Goal: Find specific page/section: Find specific page/section

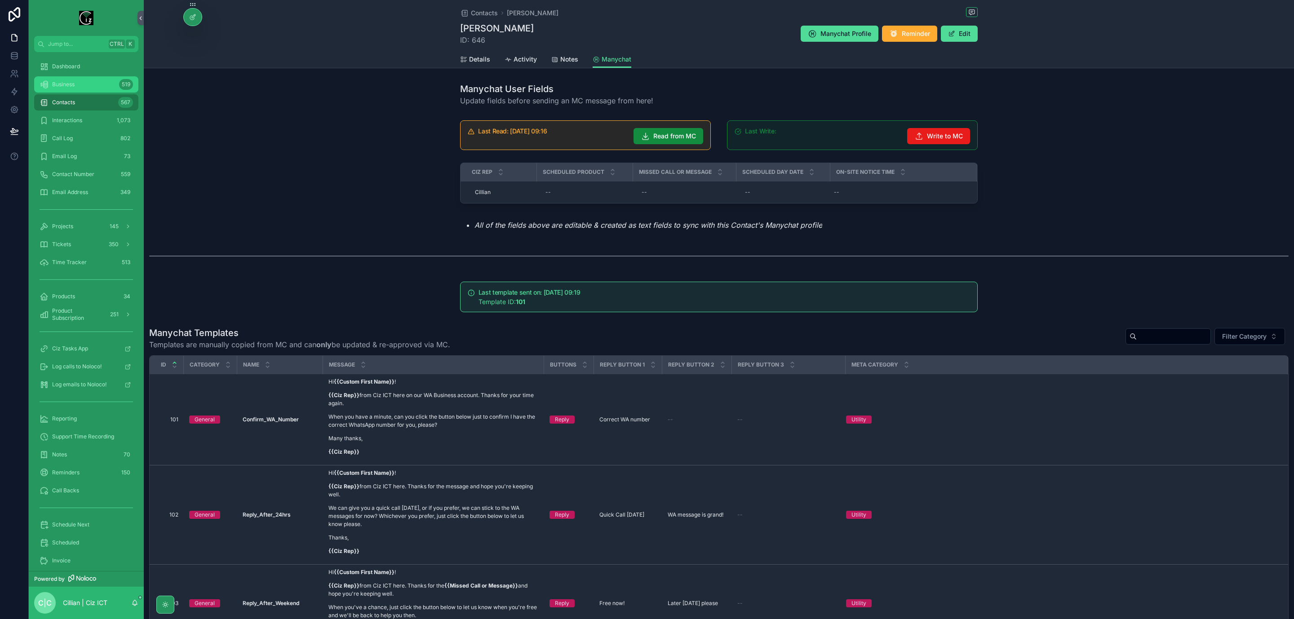
click at [84, 85] on div "Business 519" at bounding box center [86, 84] width 93 height 14
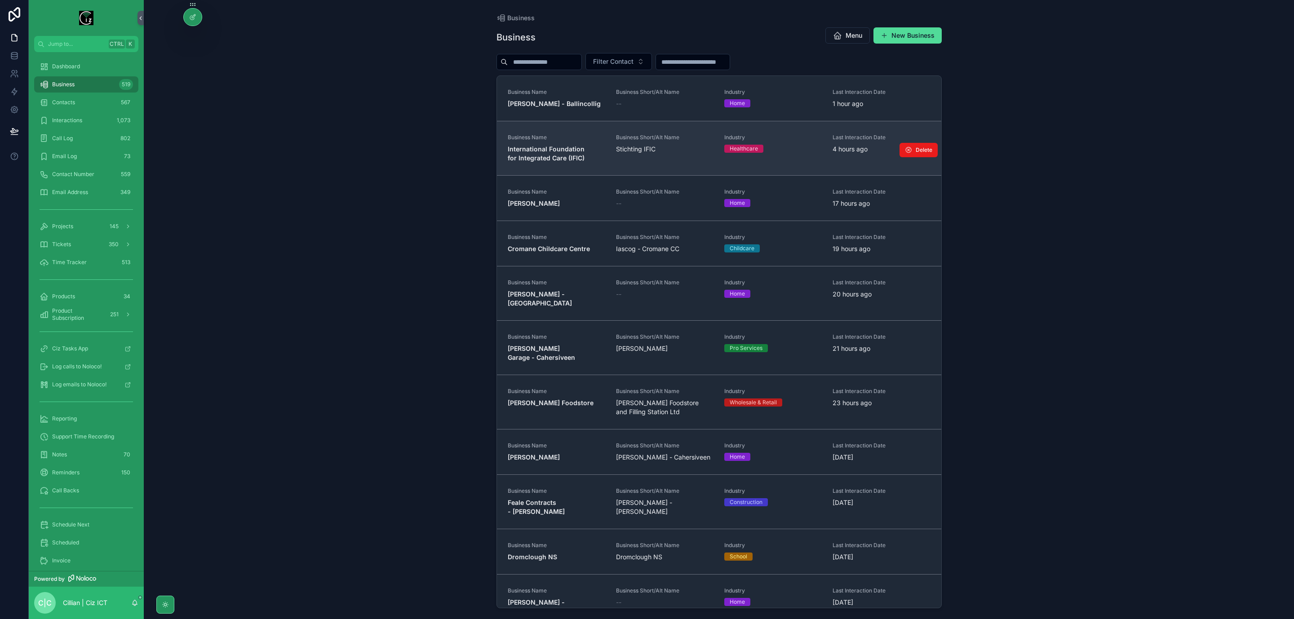
click at [560, 139] on span "Business Name" at bounding box center [557, 137] width 98 height 7
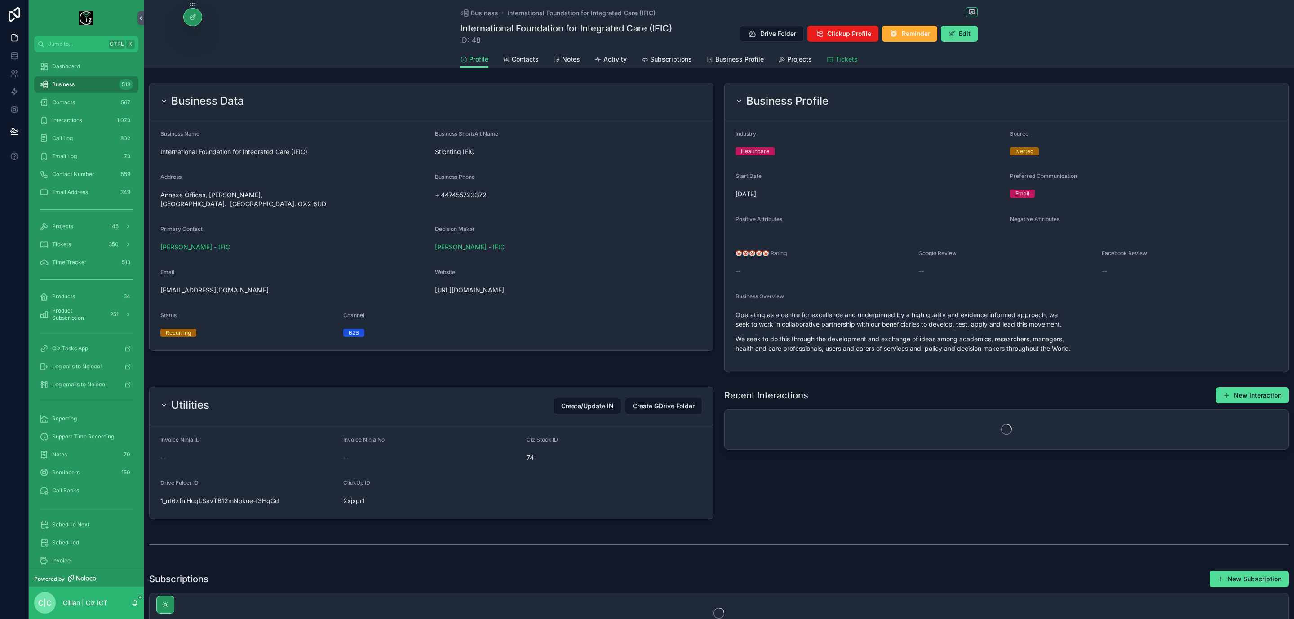
click at [848, 62] on span "Tickets" at bounding box center [846, 59] width 22 height 9
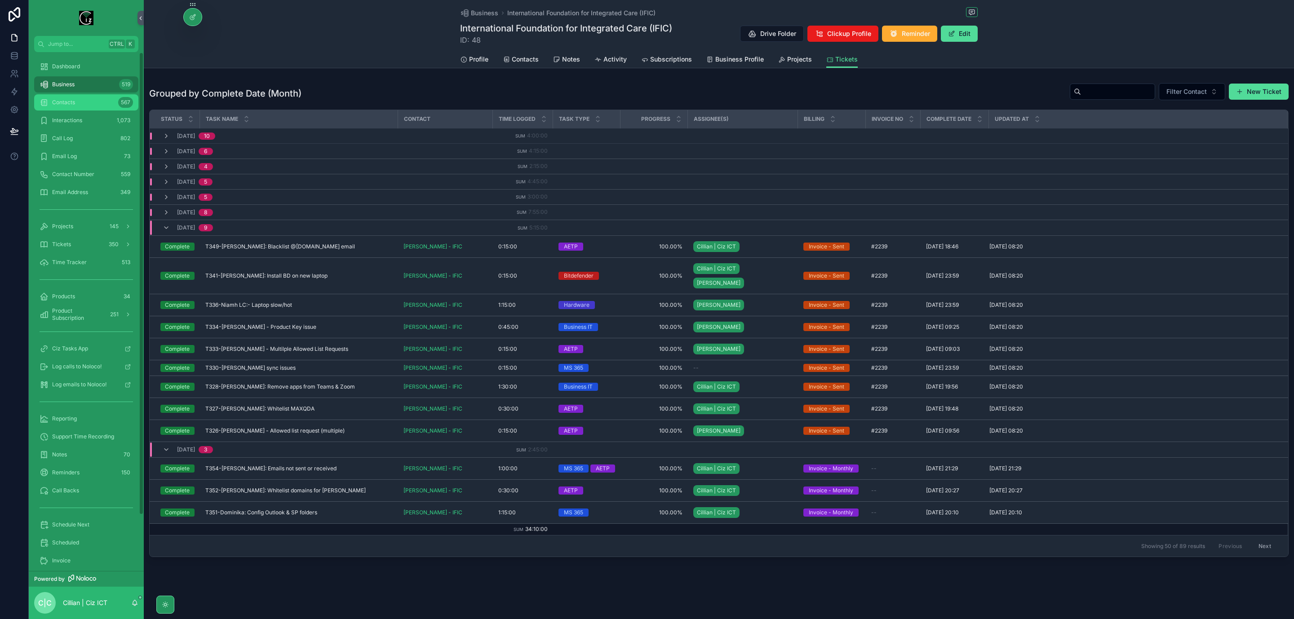
click at [69, 100] on span "Contacts" at bounding box center [63, 102] width 23 height 7
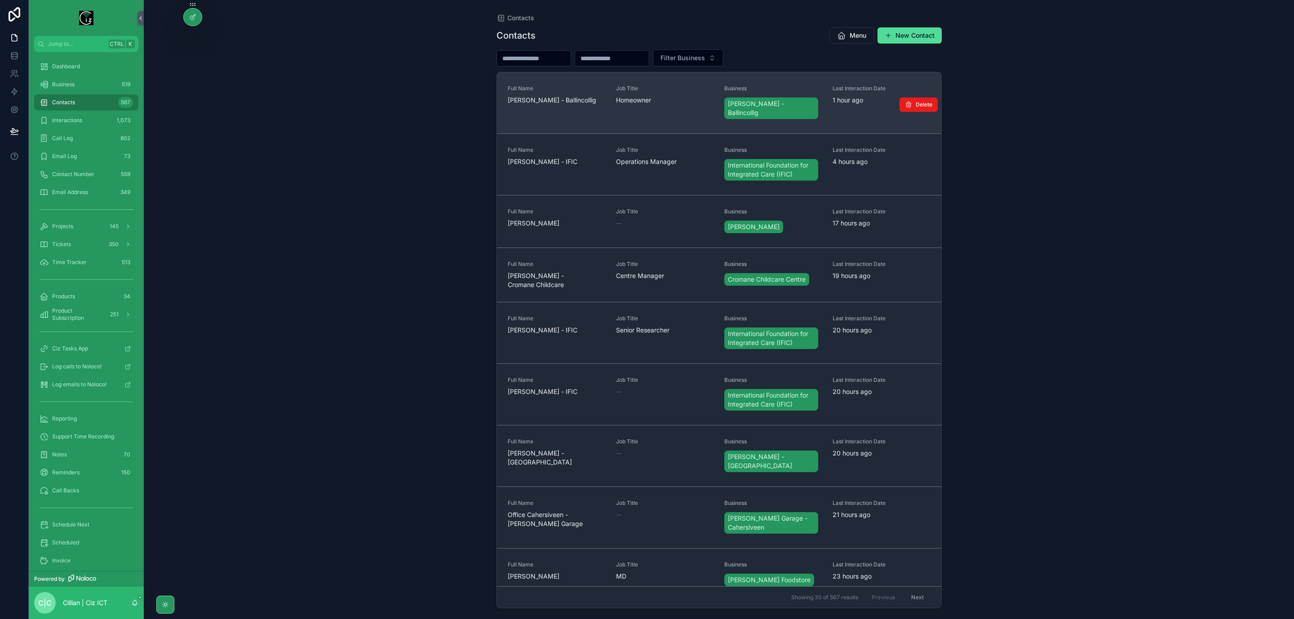
click at [525, 102] on span "[PERSON_NAME] - Ballincollig" at bounding box center [557, 100] width 98 height 9
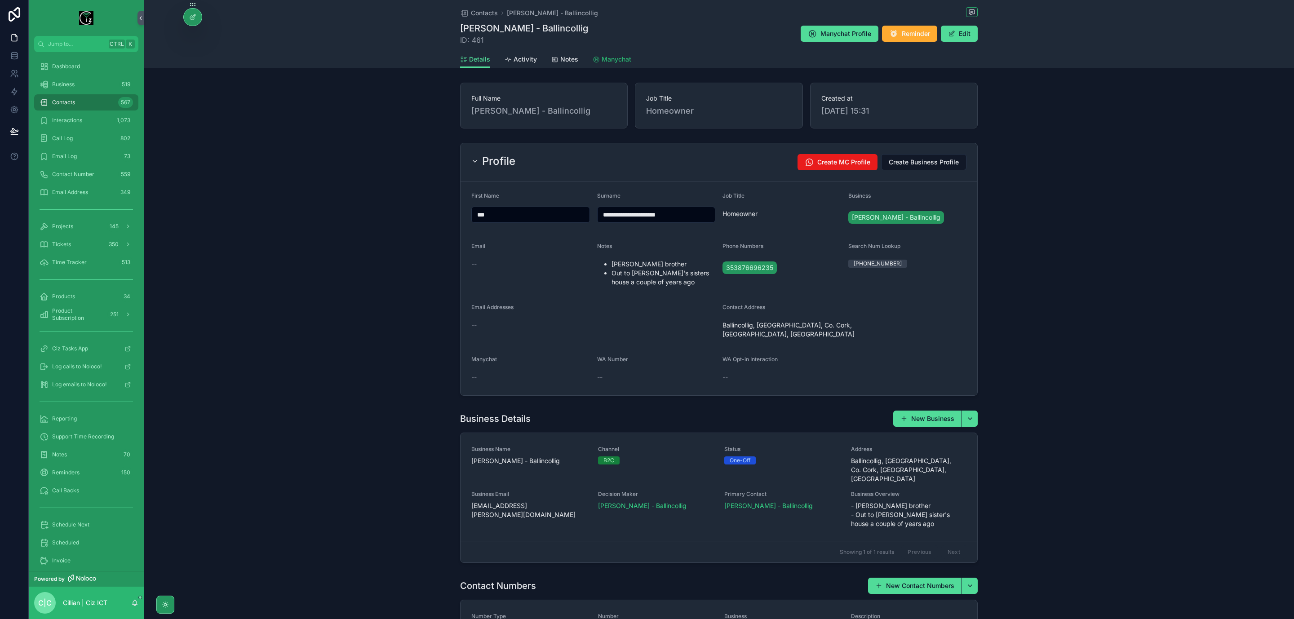
click at [614, 58] on span "Manychat" at bounding box center [617, 59] width 30 height 9
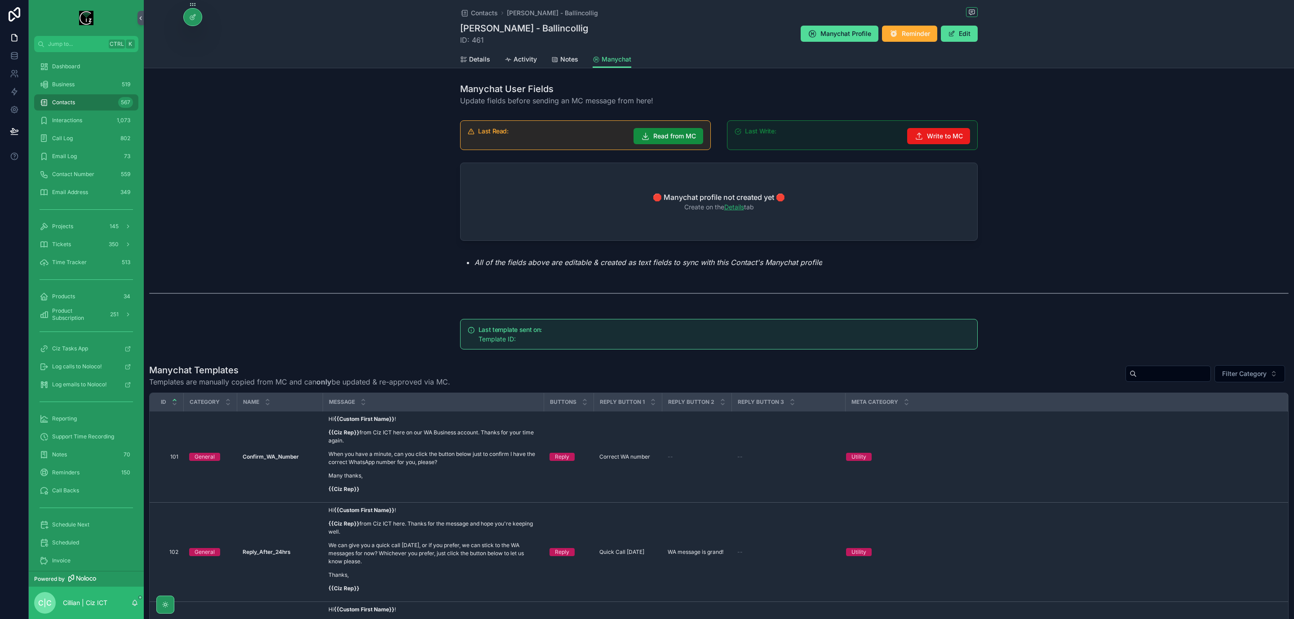
click at [734, 210] on link "Details" at bounding box center [734, 207] width 20 height 8
click at [474, 57] on span "Details" at bounding box center [479, 59] width 21 height 9
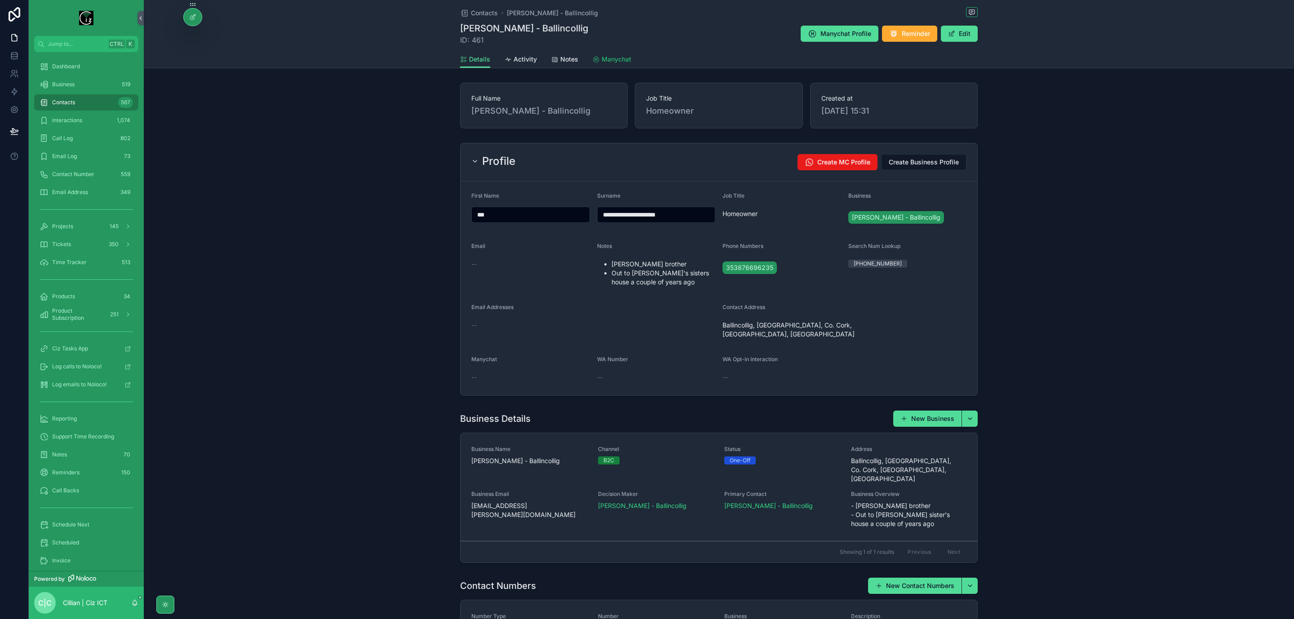
click at [603, 58] on span "Manychat" at bounding box center [617, 59] width 30 height 9
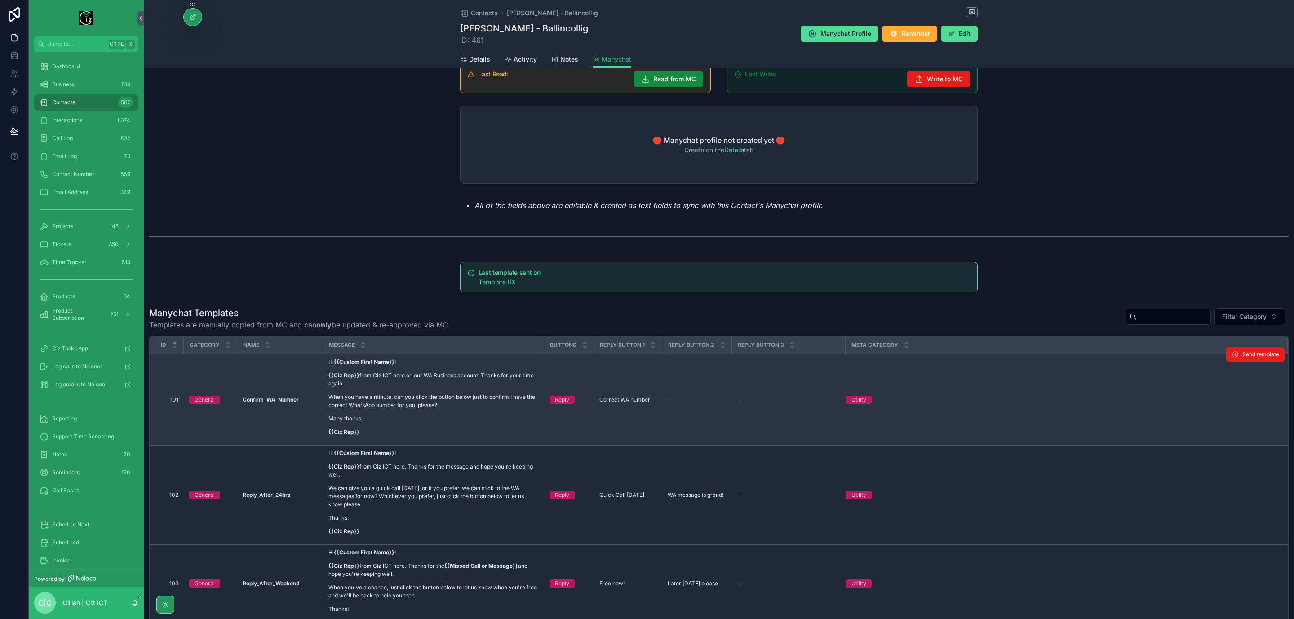
scroll to position [135, 0]
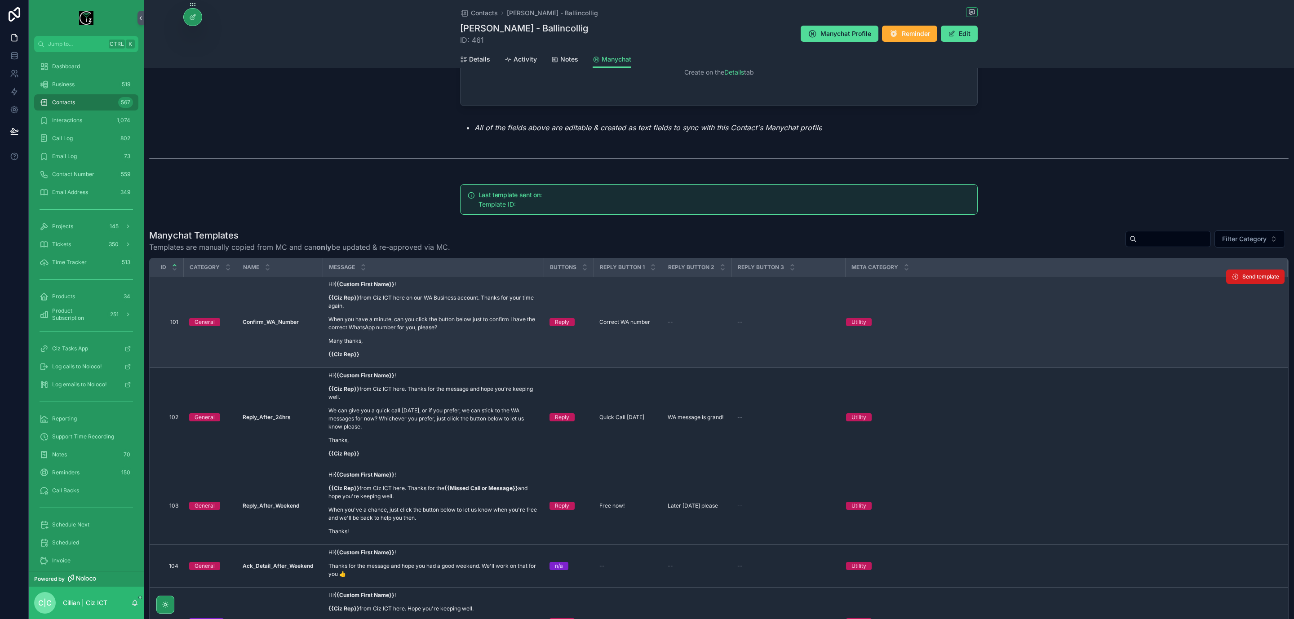
click at [1243, 278] on span "Send template" at bounding box center [1261, 276] width 37 height 7
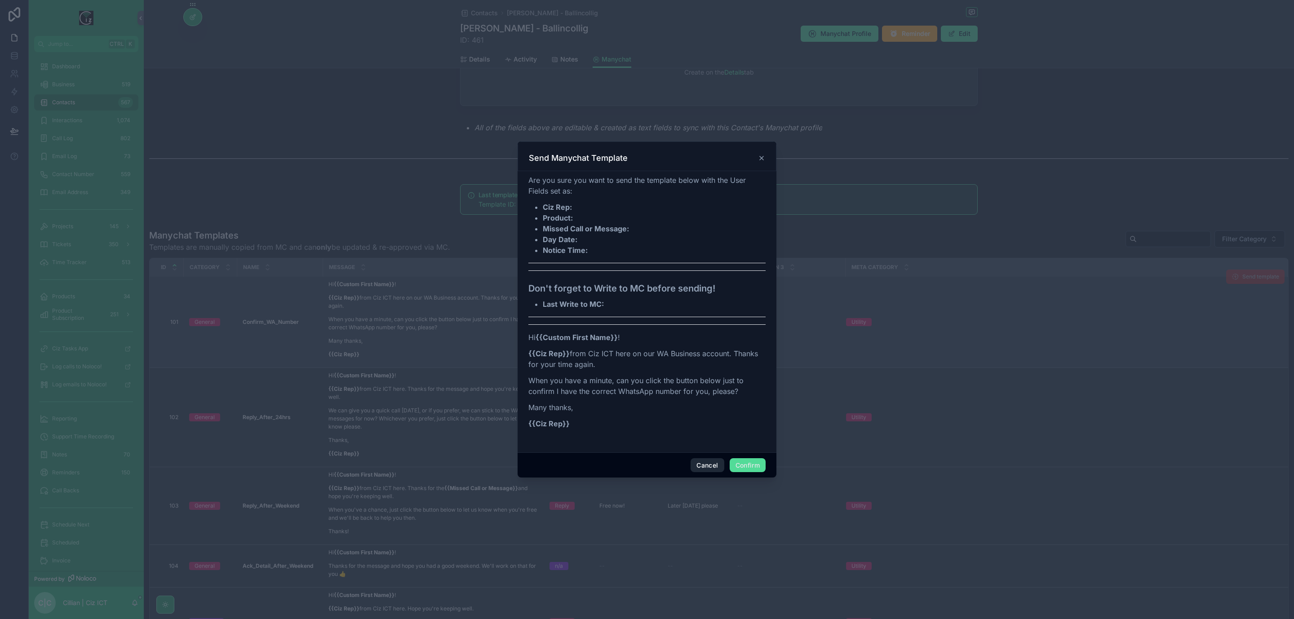
click at [707, 467] on button "Cancel" at bounding box center [707, 465] width 33 height 14
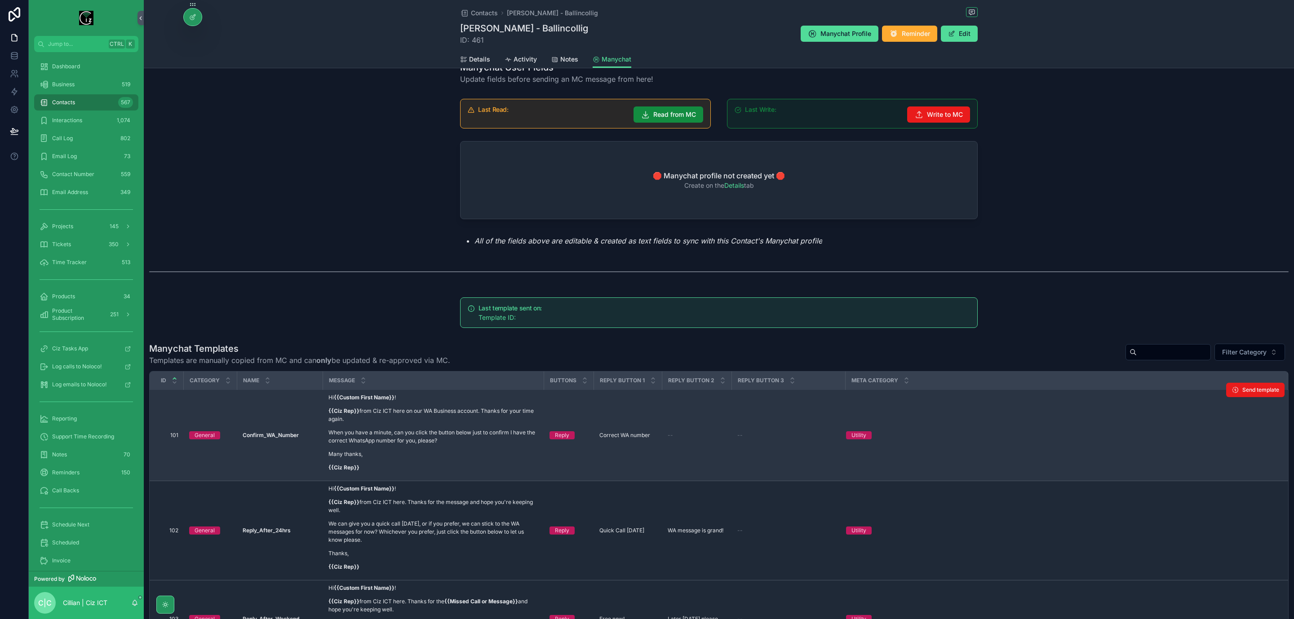
scroll to position [0, 0]
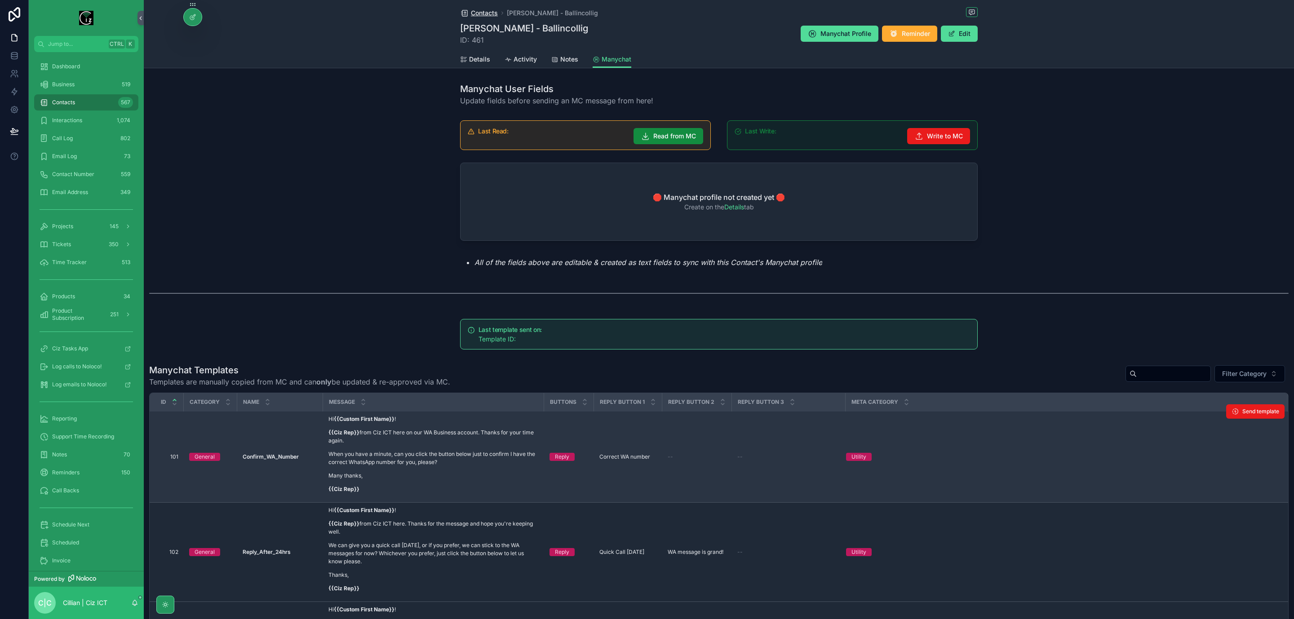
click at [475, 15] on span "Contacts" at bounding box center [484, 13] width 27 height 9
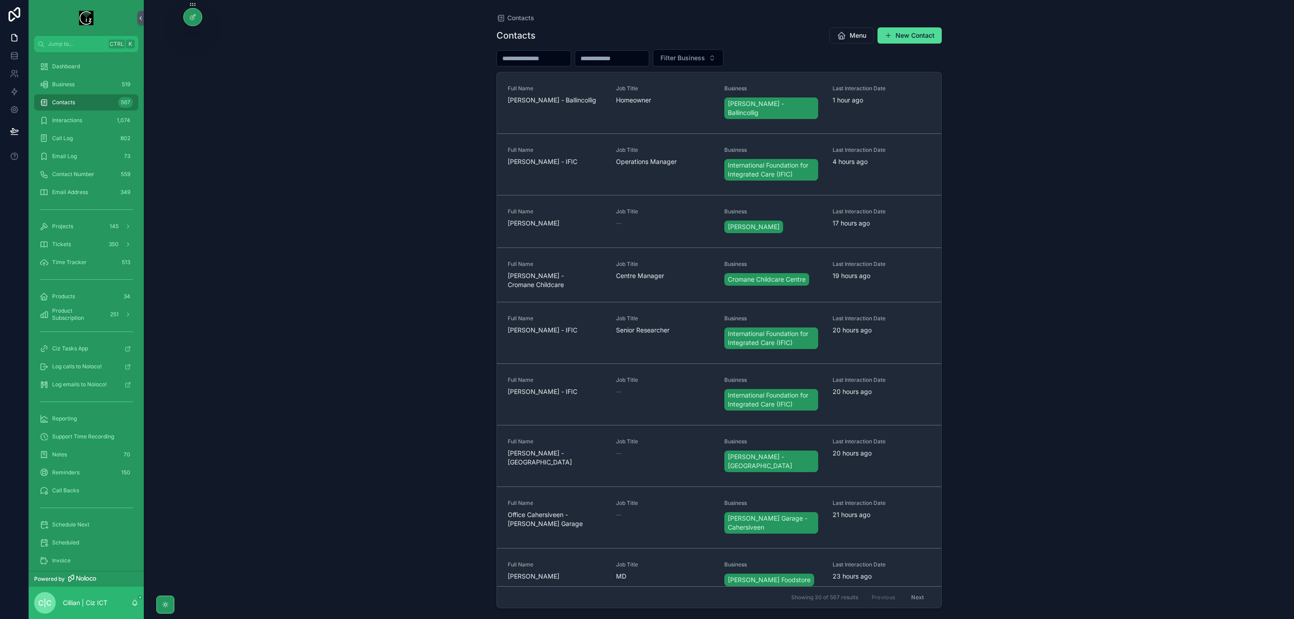
click at [535, 59] on input "scrollable content" at bounding box center [534, 58] width 74 height 13
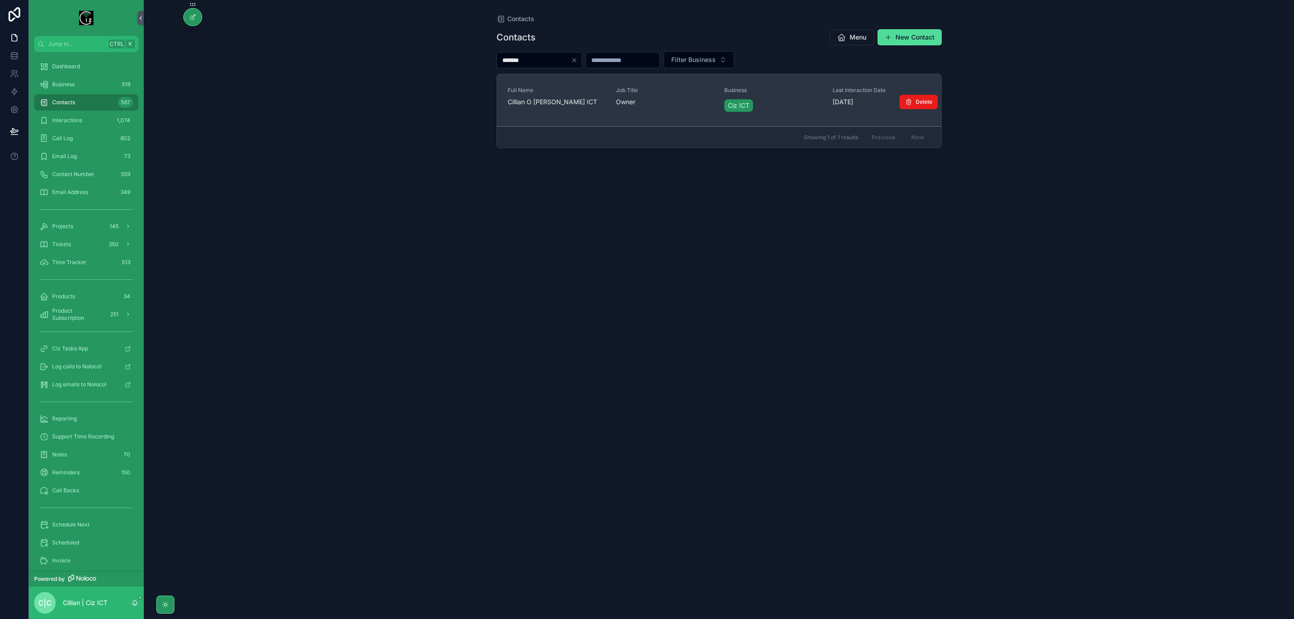
type input "*******"
click at [567, 93] on span "Full Name" at bounding box center [557, 90] width 98 height 7
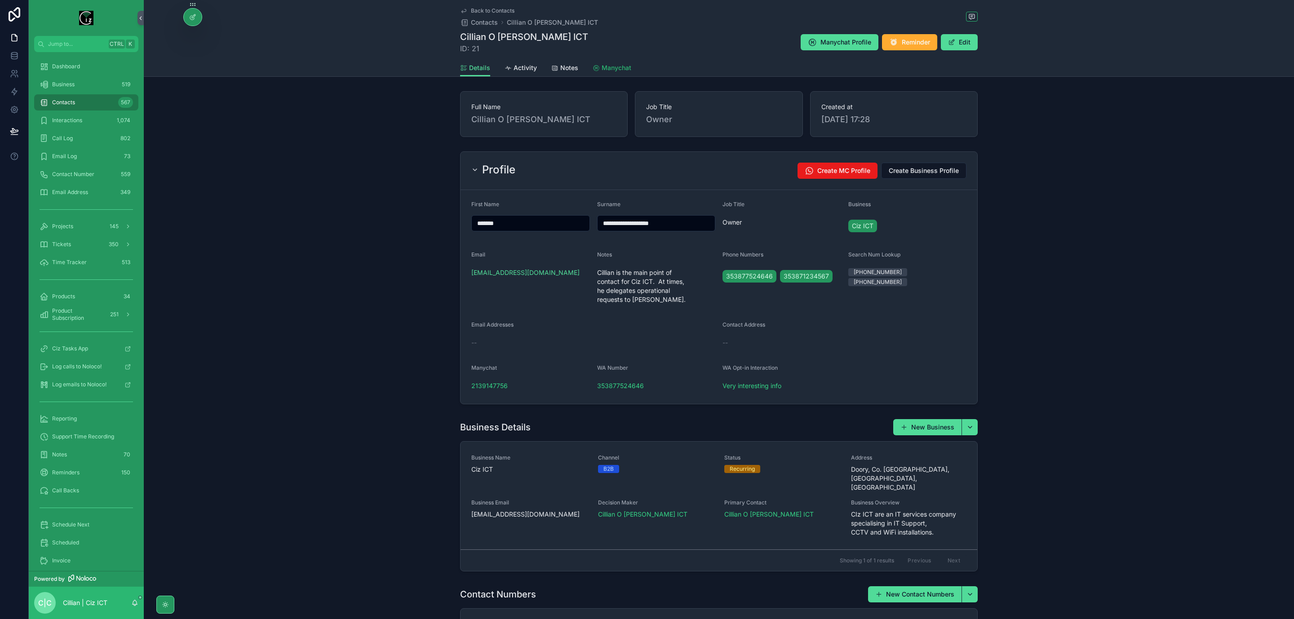
click at [602, 68] on span "Manychat" at bounding box center [617, 67] width 30 height 9
